Goal: Task Accomplishment & Management: Use online tool/utility

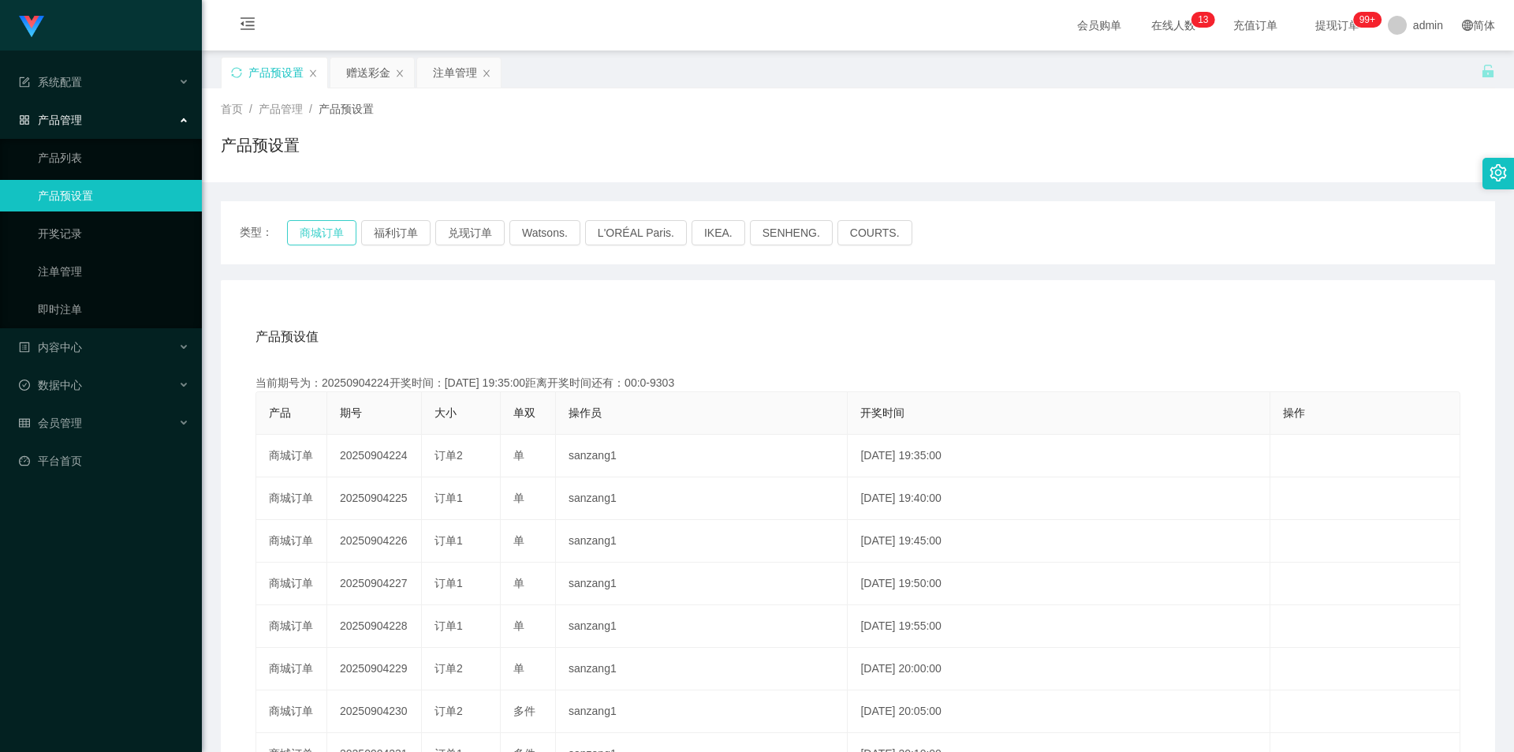
click at [329, 233] on button "商城订单" at bounding box center [321, 232] width 69 height 25
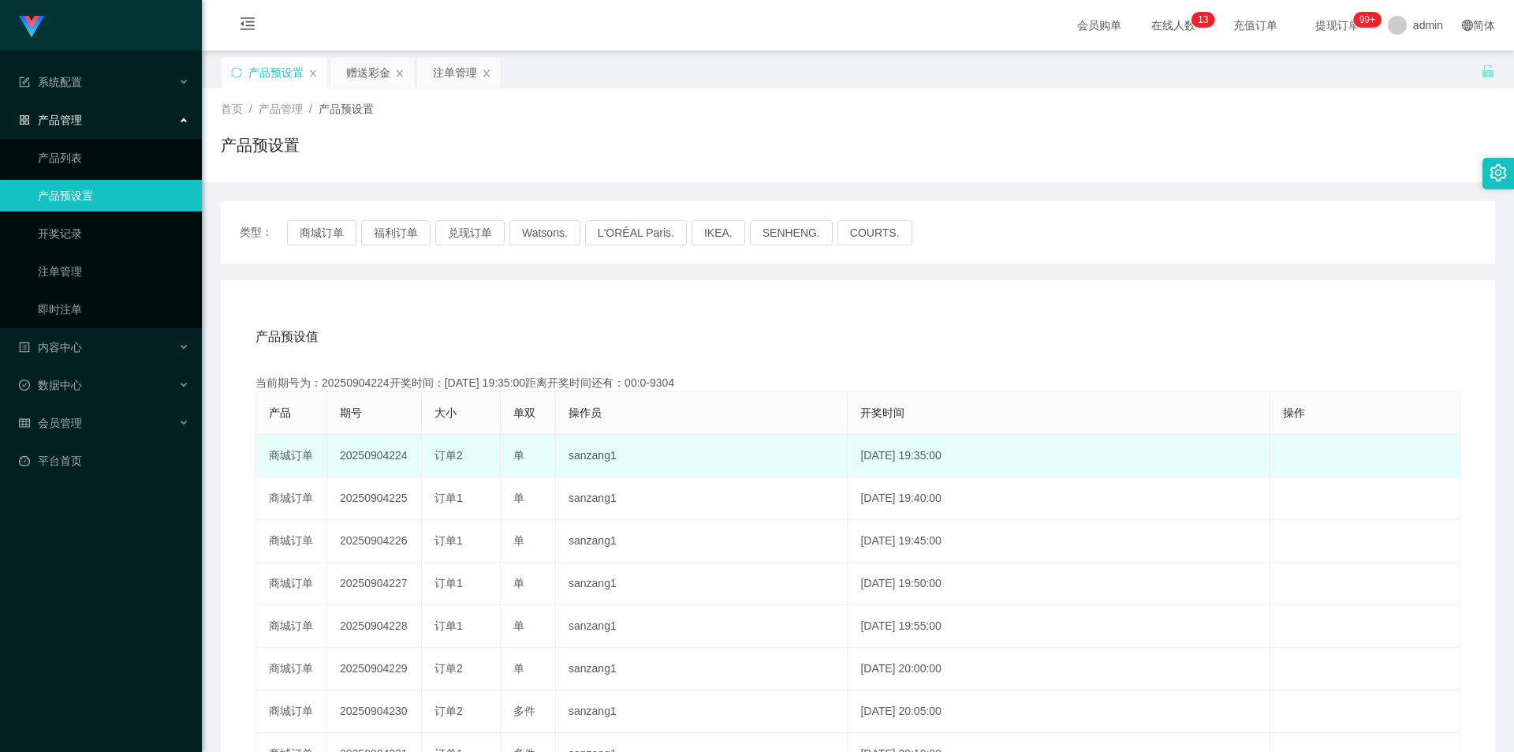
click at [382, 453] on td "20250904224" at bounding box center [374, 456] width 95 height 43
copy td "20250904224"
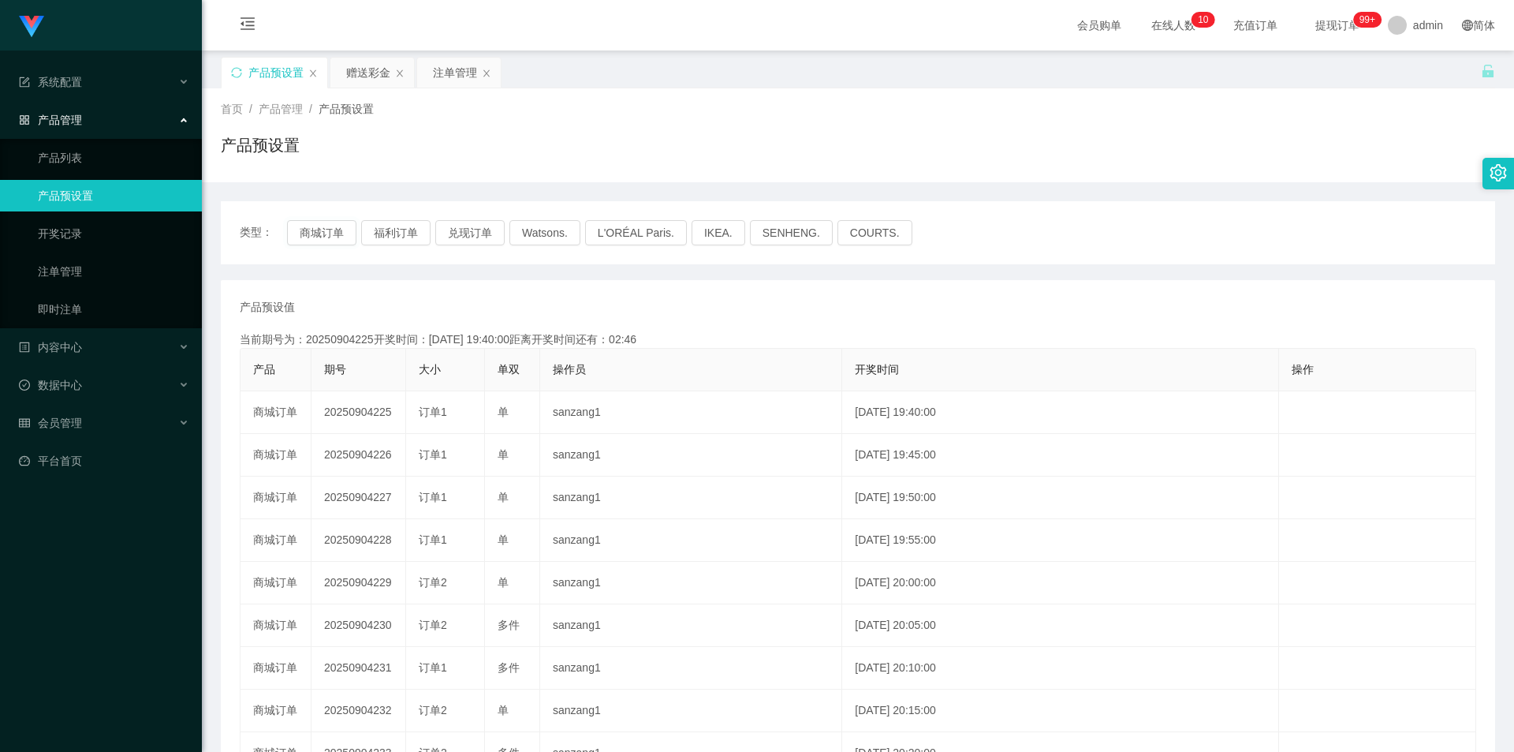
click at [348, 414] on td "20250904225" at bounding box center [358, 412] width 95 height 43
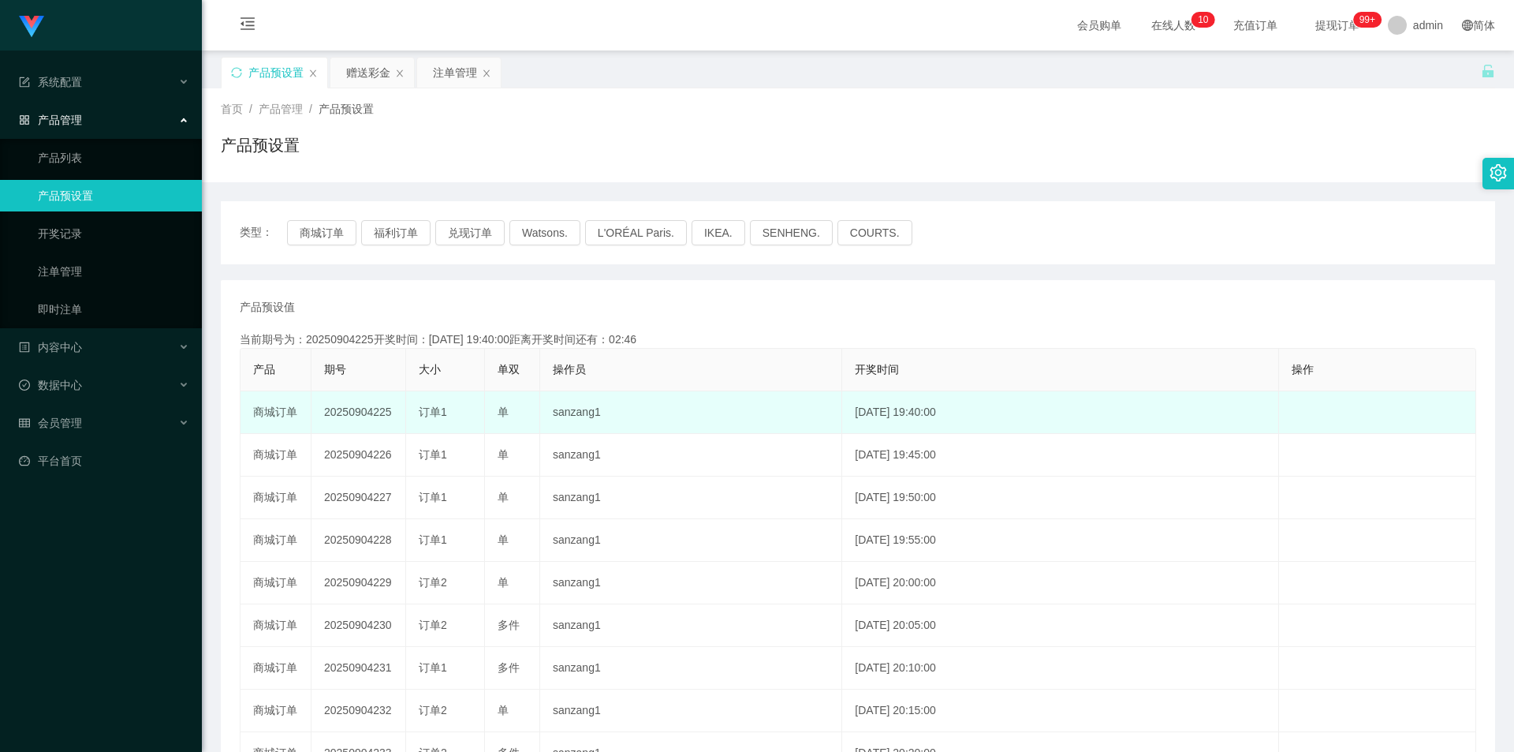
copy td "20250904225"
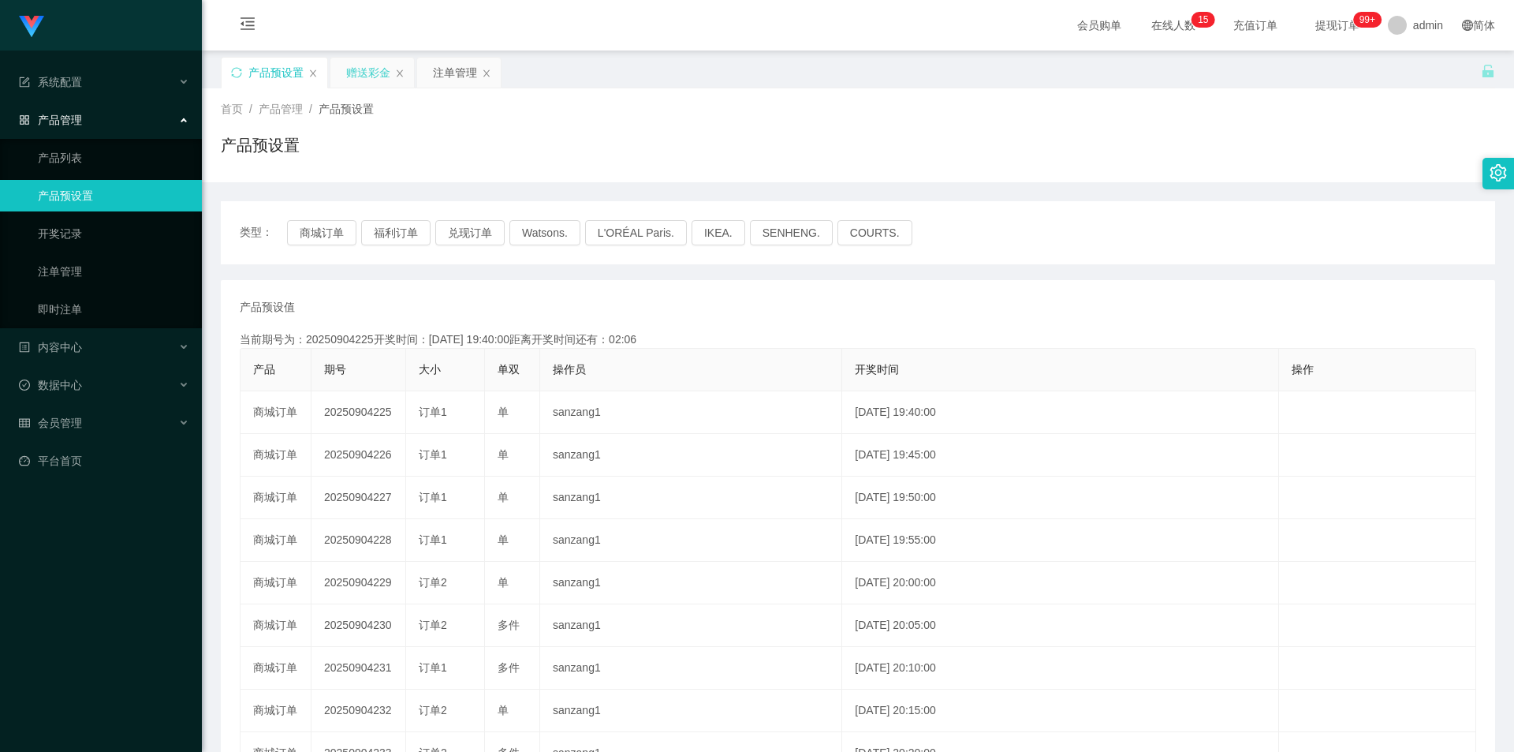
click at [381, 65] on div "赠送彩金" at bounding box center [368, 73] width 44 height 30
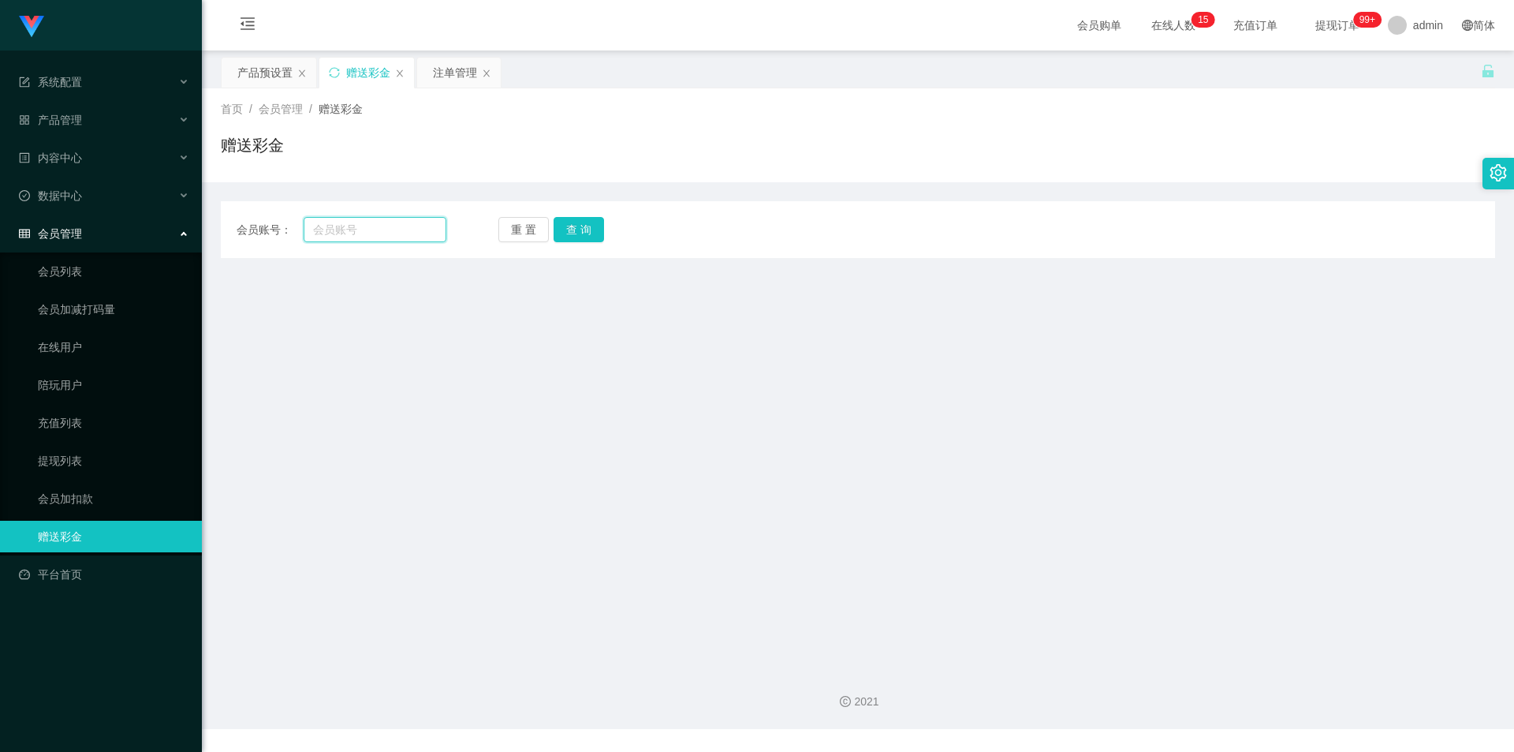
click at [371, 231] on input "text" at bounding box center [375, 229] width 143 height 25
type input "98900296"
click at [617, 232] on div "重 置 查 询" at bounding box center [603, 229] width 210 height 25
click at [588, 235] on button "查 询" at bounding box center [579, 229] width 50 height 25
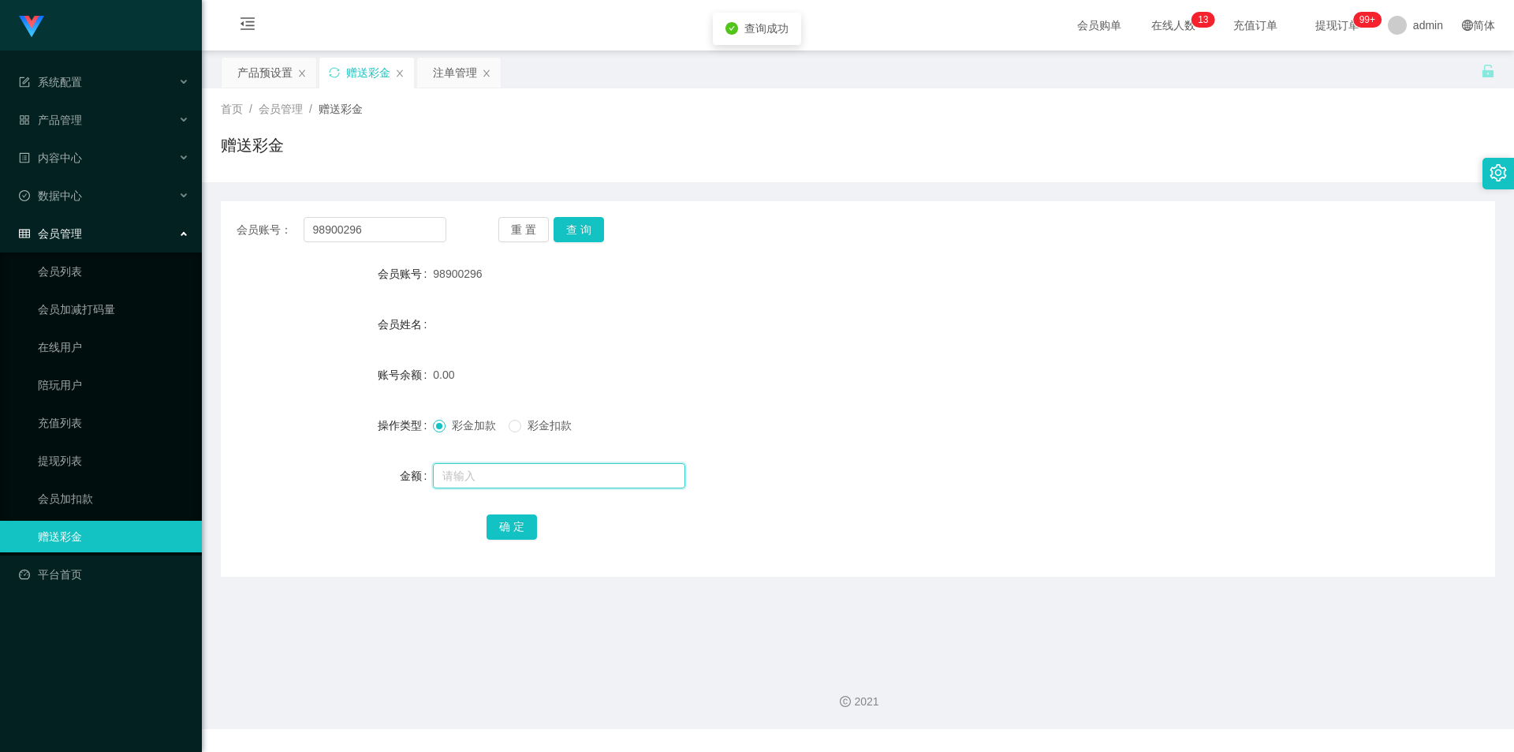
click at [487, 477] on input "text" at bounding box center [559, 475] width 252 height 25
type input "130"
click at [519, 532] on button "确 定" at bounding box center [512, 526] width 50 height 25
drag, startPoint x: 386, startPoint y: 231, endPoint x: 199, endPoint y: 228, distance: 187.7
click at [199, 228] on section "Jingdong工作台代理端 系统配置 产品管理 产品列表 产品预设置 开奖记录 注单管理 即时注单 内容中心 数据中心 会员管理 会员列表 会员加减打码量 …" at bounding box center [757, 364] width 1514 height 729
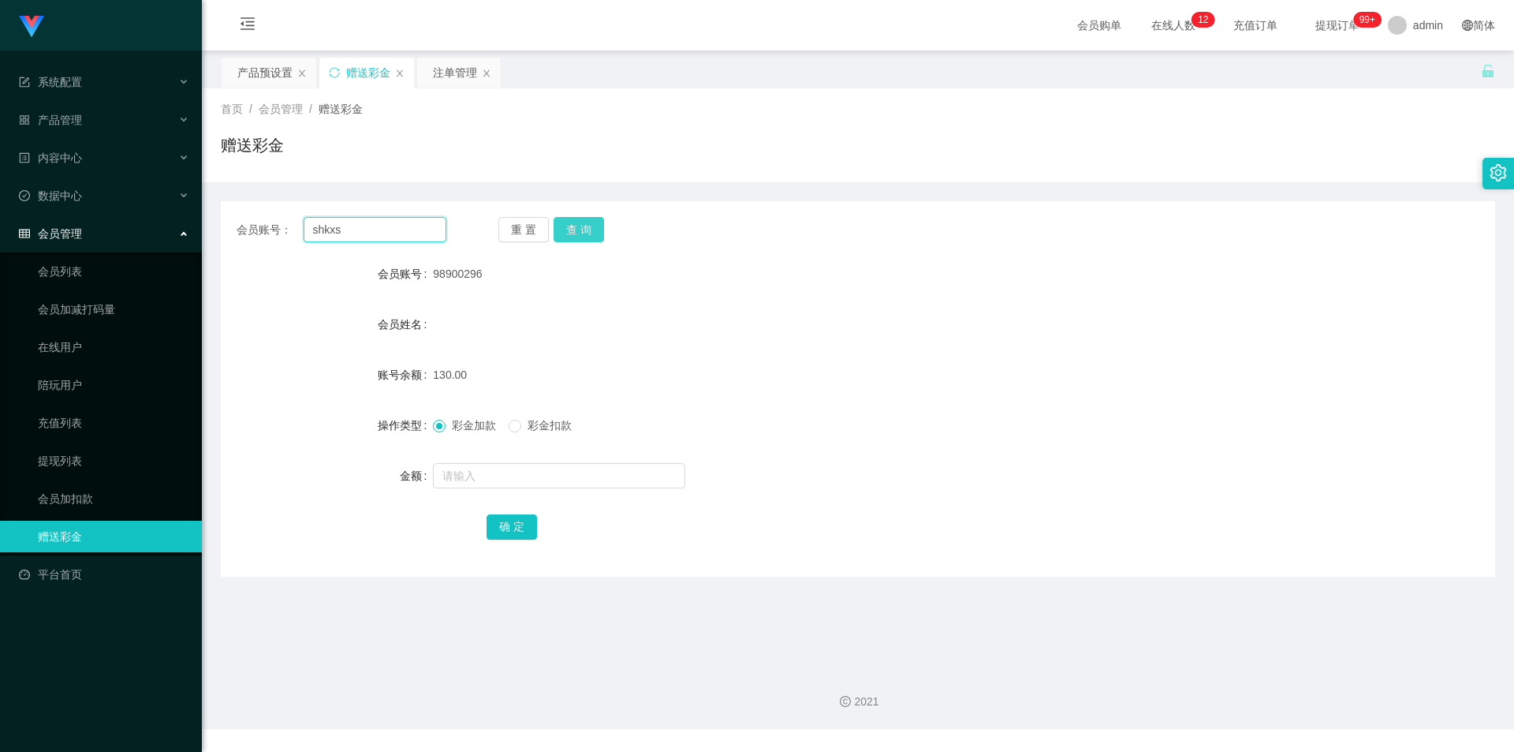
type input "shkxs"
click at [602, 228] on button "查 询" at bounding box center [579, 229] width 50 height 25
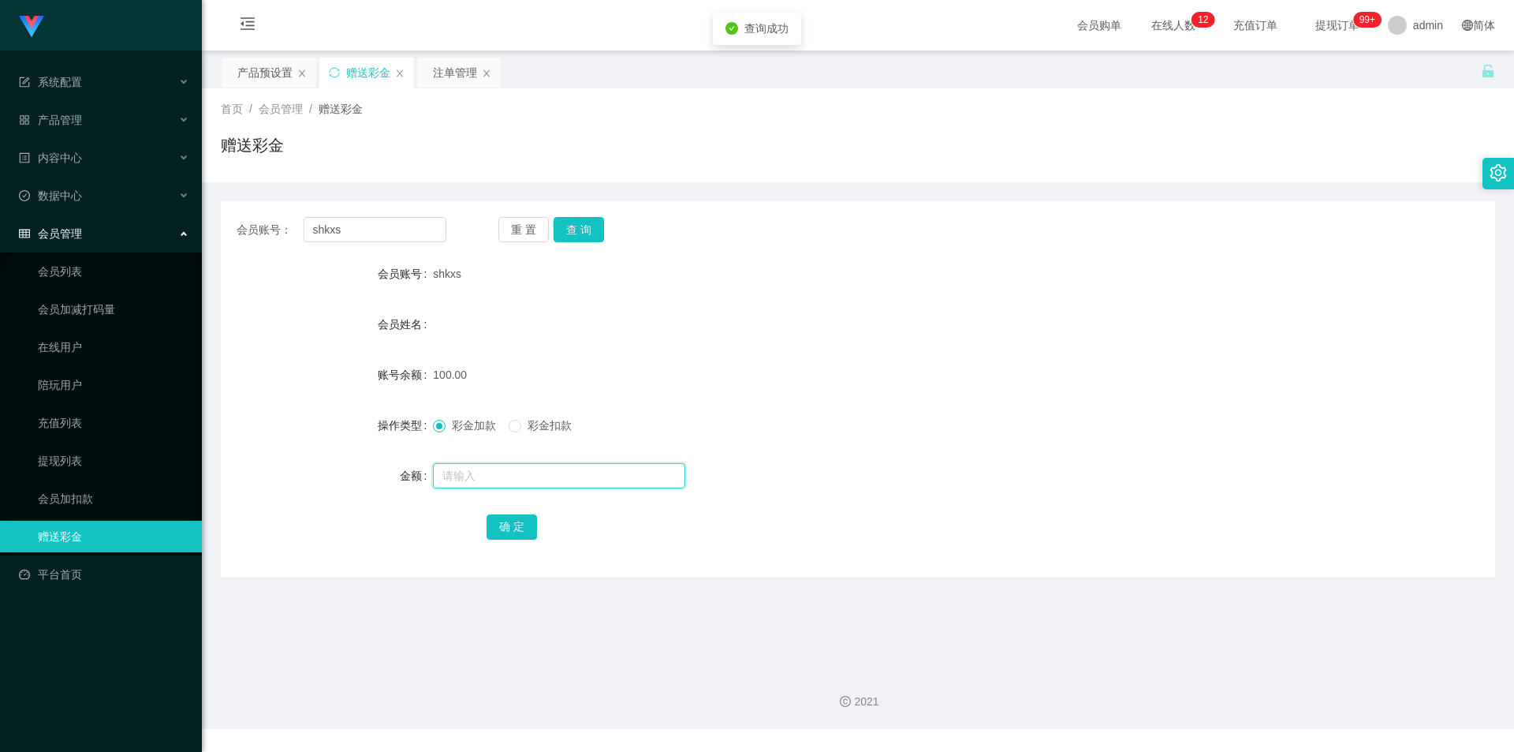
click at [464, 474] on input "text" at bounding box center [559, 475] width 252 height 25
type input "30"
click at [492, 528] on button "确 定" at bounding box center [512, 526] width 50 height 25
